Goal: Find specific page/section: Find specific page/section

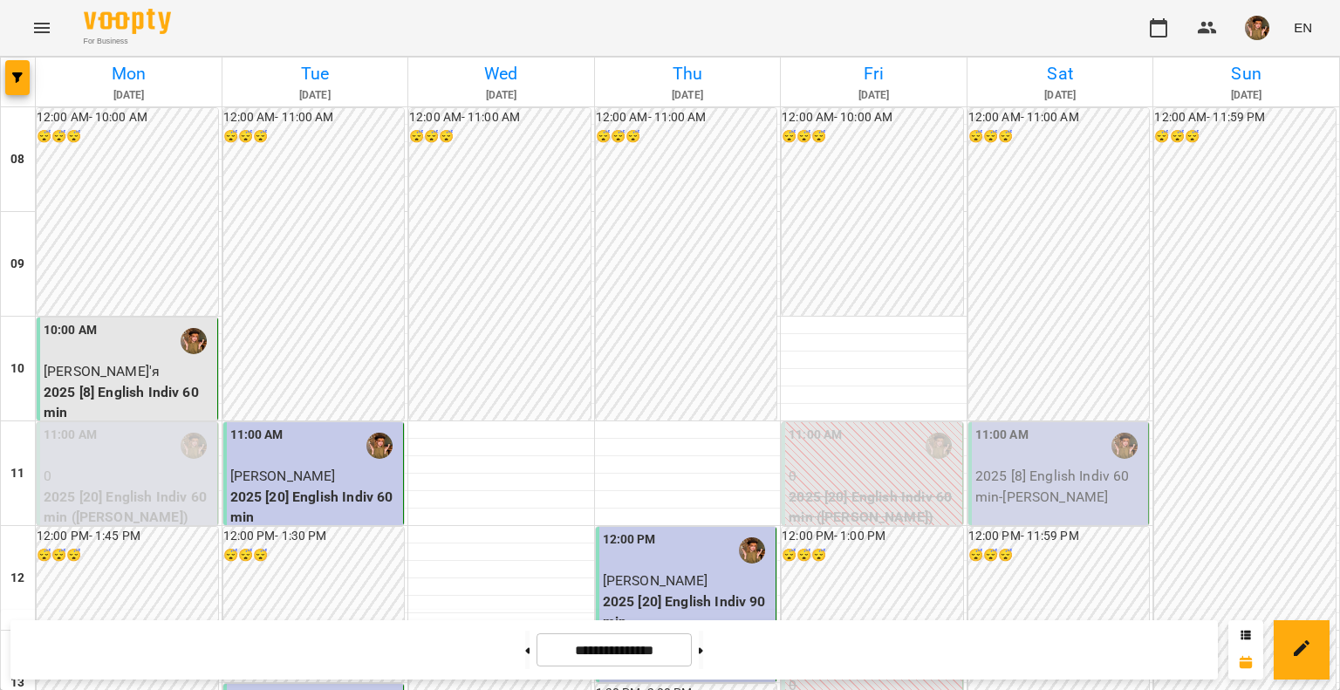
scroll to position [87, 0]
click at [1251, 38] on span "button" at bounding box center [1257, 28] width 24 height 24
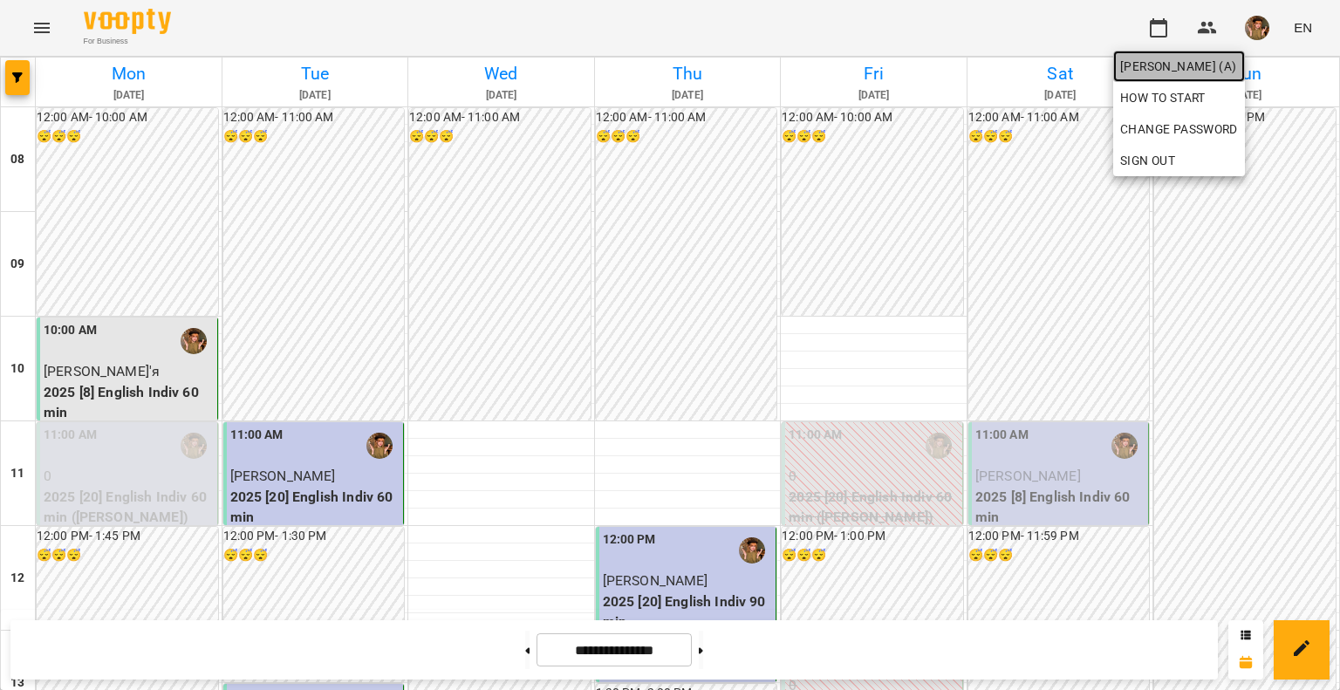
click at [1216, 62] on span "Горошинська Олександра (а)" at bounding box center [1179, 66] width 118 height 21
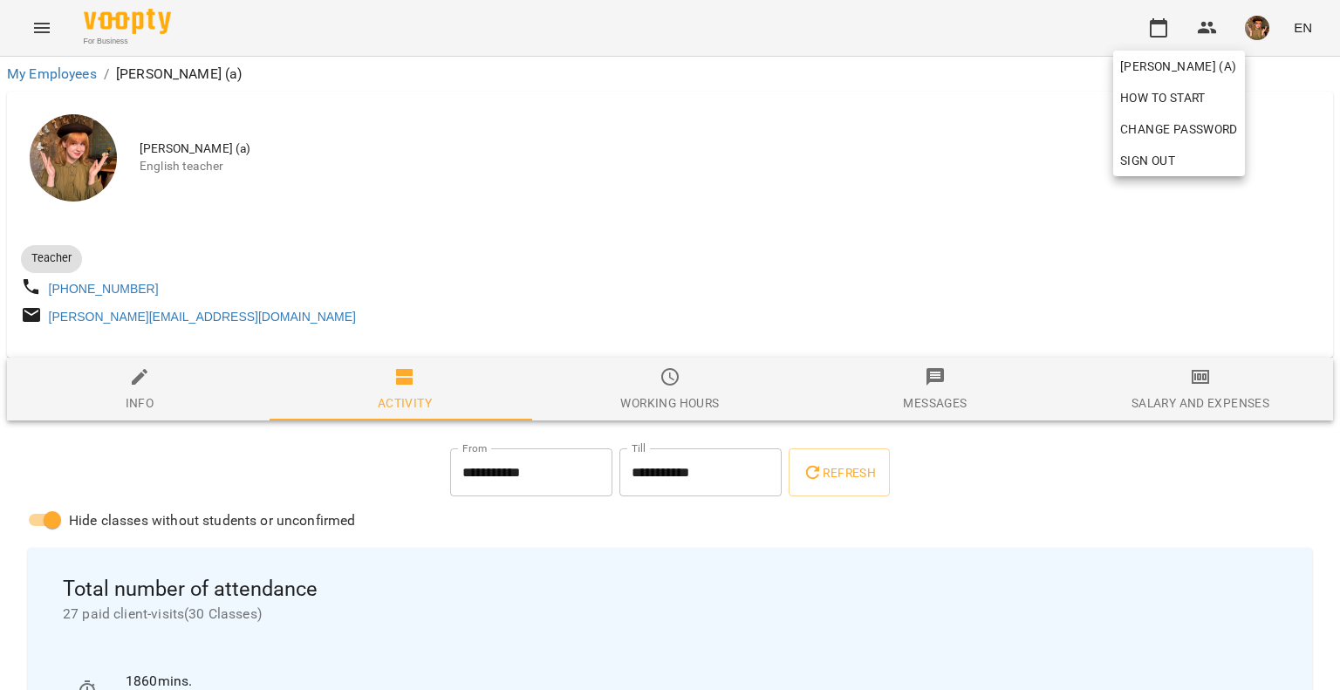
click at [140, 20] on div at bounding box center [670, 345] width 1340 height 690
